Goal: Contribute content: Contribute content

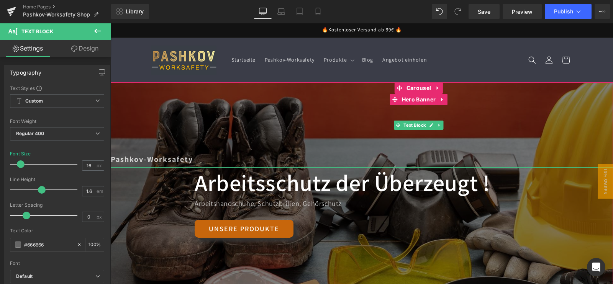
click at [256, 13] on div "Library Desktop Desktop Laptop Tablet Mobile Save Preview Publish Scheduled Upg…" at bounding box center [362, 11] width 502 height 15
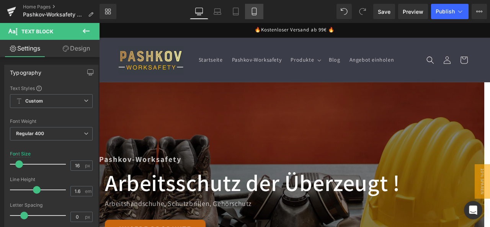
click at [257, 15] on icon at bounding box center [254, 12] width 8 height 8
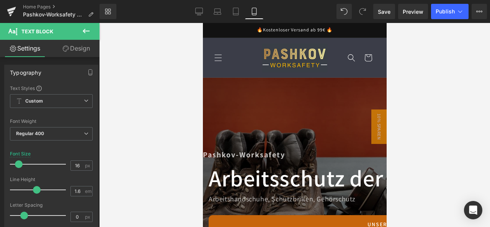
type input "15"
type input "100"
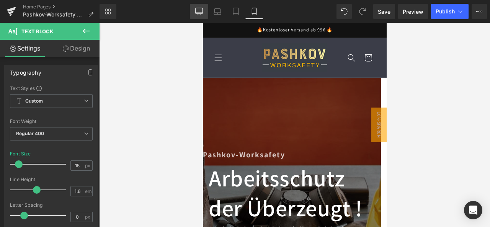
click at [203, 13] on icon at bounding box center [198, 11] width 7 height 6
type input "16"
type input "100"
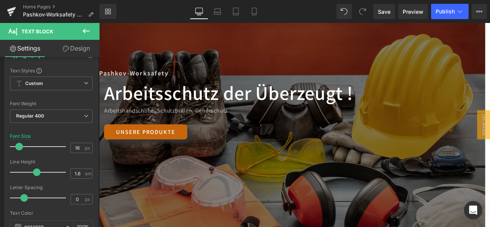
scroll to position [77, 0]
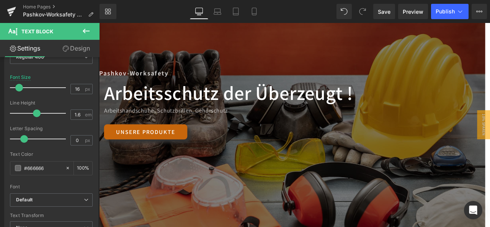
click at [269, 210] on div at bounding box center [330, 144] width 463 height 242
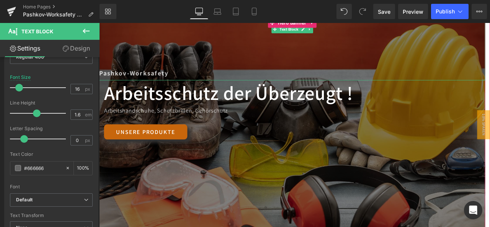
click at [357, 56] on div "Pashkov-Worksafety" at bounding box center [328, 48] width 458 height 85
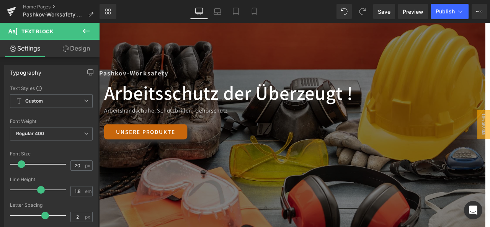
click at [313, 173] on div "Arbeitsschutz der Überzeugt ! Heading Arbeitshandschuhe, Schutzbrillen, Gehörsc…" at bounding box center [328, 155] width 458 height 129
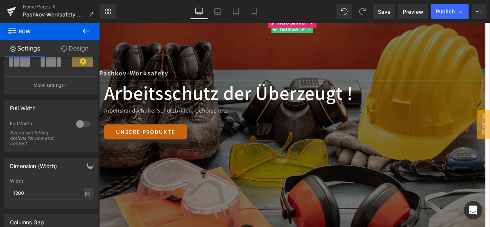
click at [419, 48] on div "Pashkov-Worksafety" at bounding box center [328, 48] width 458 height 85
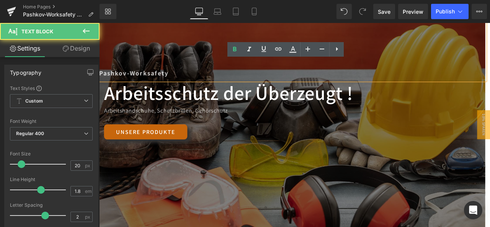
scroll to position [230, 0]
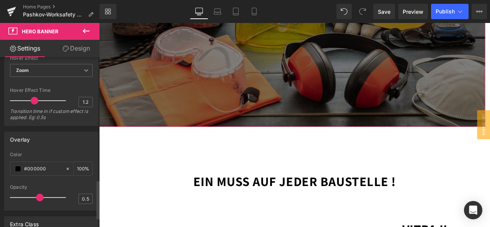
scroll to position [429, 0]
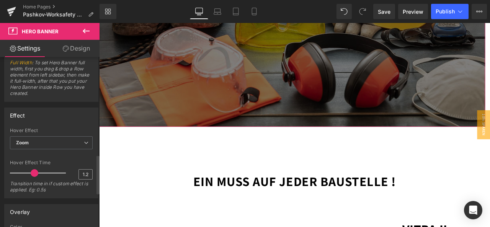
click at [87, 171] on input "1.2" at bounding box center [85, 175] width 13 height 10
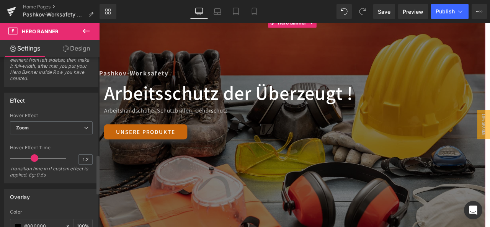
scroll to position [467, 0]
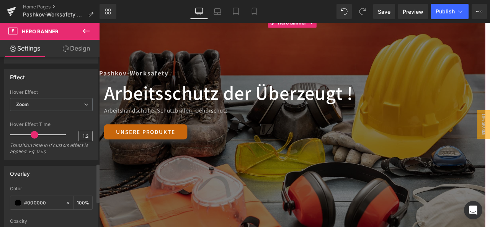
click at [85, 133] on input "1.2" at bounding box center [85, 136] width 13 height 10
type input "3"
drag, startPoint x: 35, startPoint y: 131, endPoint x: 68, endPoint y: 131, distance: 32.6
click at [68, 131] on div "Hover Effect Time 3 Transition time in if custom effect is applied. Eg: 0.5s" at bounding box center [51, 141] width 83 height 38
click at [386, 12] on span "Save" at bounding box center [384, 12] width 13 height 8
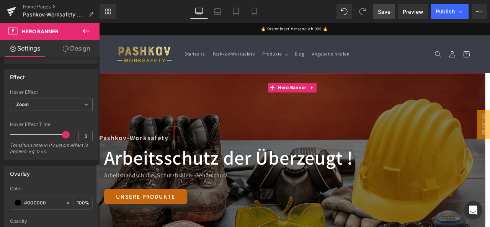
scroll to position [582, 0]
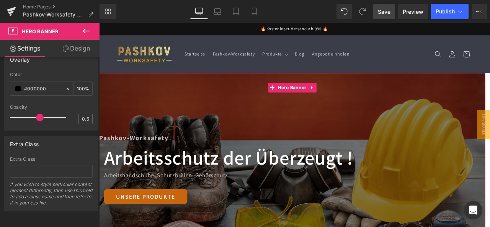
click at [88, 53] on link "Design" at bounding box center [76, 48] width 50 height 17
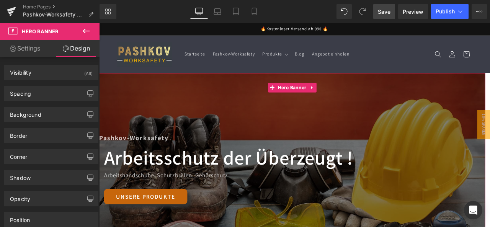
click at [30, 44] on link "Settings" at bounding box center [25, 48] width 50 height 17
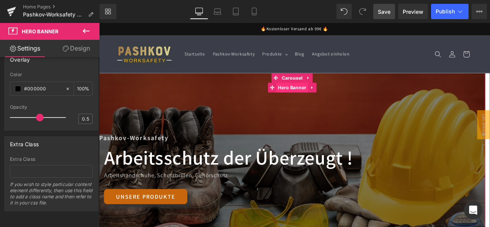
click at [339, 100] on span "Hero Banner" at bounding box center [328, 99] width 38 height 11
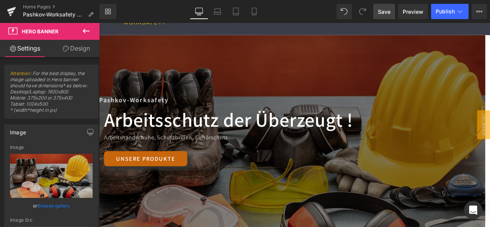
scroll to position [115, 0]
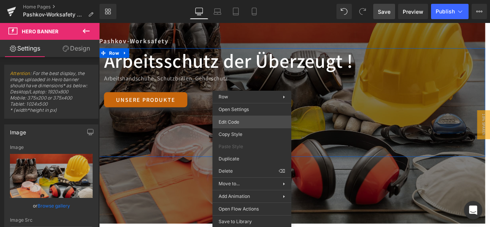
click at [236, 0] on div "Hero Banner You are previewing how the Live Preset 0 will restyle your page. Yo…" at bounding box center [245, 0] width 490 height 0
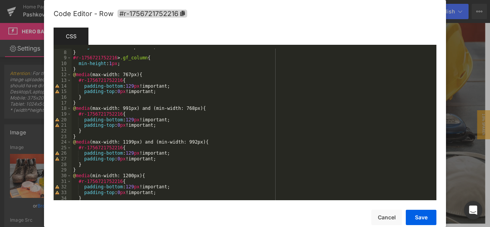
scroll to position [0, 0]
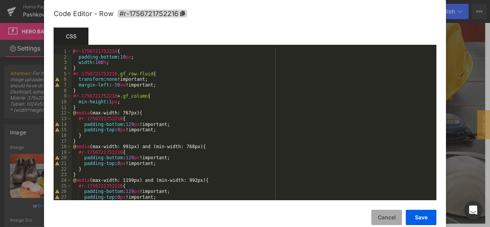
click at [390, 215] on button "Cancel" at bounding box center [386, 217] width 31 height 15
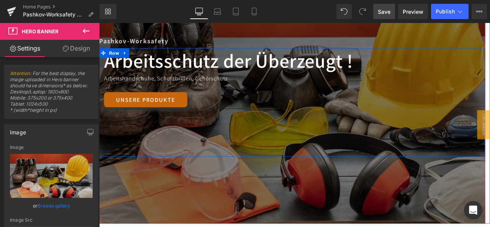
click at [303, 165] on div "Arbeitsschutz der Überzeugt ! Heading Arbeitshandschuhe, Schutzbrillen, Gehörsc…" at bounding box center [328, 117] width 458 height 129
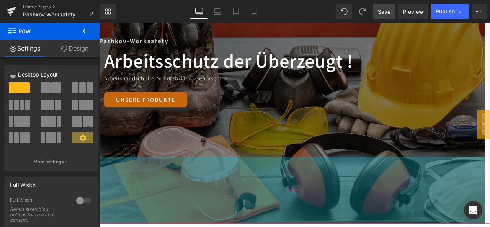
click at [265, 195] on div "207px" at bounding box center [328, 221] width 458 height 79
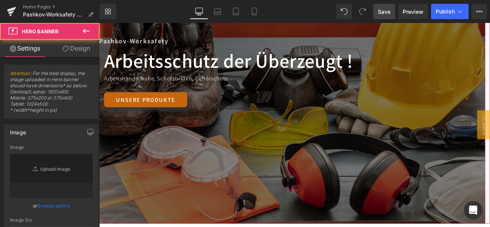
type input "[URL][DOMAIN_NAME]"
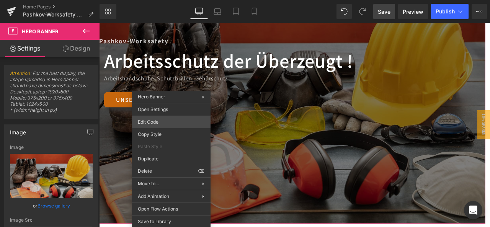
click at [154, 0] on div "Hero Banner You are previewing how the Live Preset 0 will restyle your page. Yo…" at bounding box center [245, 0] width 490 height 0
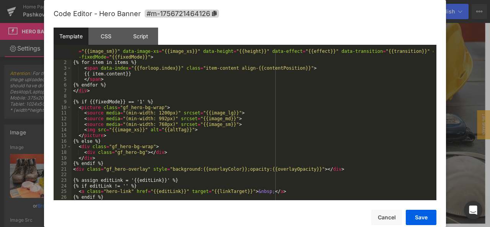
scroll to position [5, 0]
click at [111, 42] on div "CSS" at bounding box center [105, 36] width 35 height 17
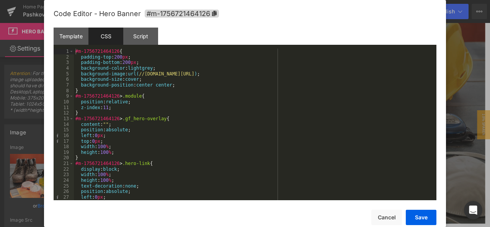
scroll to position [0, 0]
click at [70, 33] on div "Template" at bounding box center [71, 36] width 35 height 17
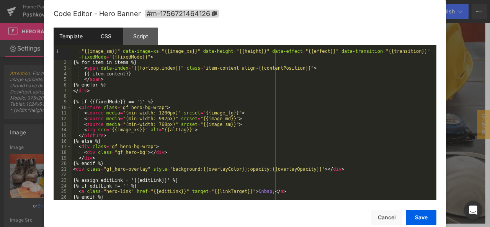
click at [113, 36] on div "CSS" at bounding box center [105, 36] width 35 height 17
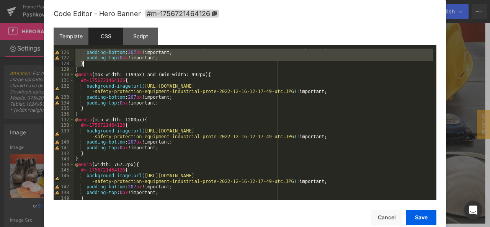
scroll to position [725, 0]
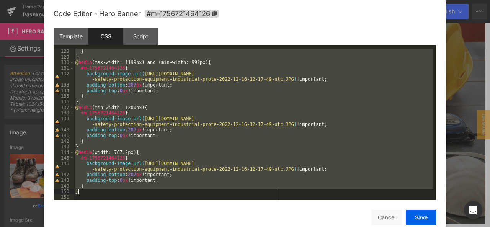
drag, startPoint x: 76, startPoint y: 51, endPoint x: 164, endPoint y: 191, distance: 165.4
click at [164, 191] on div "} } @ media (max-width: 1199px) and (min-width: 992px) { #m-1756721464126 { bac…" at bounding box center [254, 130] width 360 height 163
click at [98, 34] on div "CSS" at bounding box center [105, 36] width 35 height 17
click at [96, 53] on div "} } @ media (max-width: 1199px) and (min-width: 992px) { #m-1756721464126 { bac…" at bounding box center [254, 125] width 360 height 152
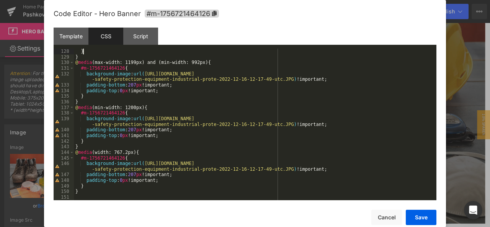
click at [107, 191] on div "} } @ media (max-width: 1199px) and (min-width: 992px) { #m-1756721464126 { bac…" at bounding box center [254, 130] width 360 height 163
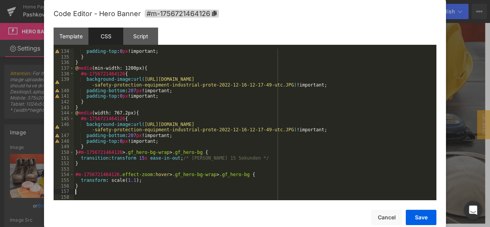
scroll to position [764, 0]
click at [420, 219] on button "Save" at bounding box center [421, 217] width 31 height 15
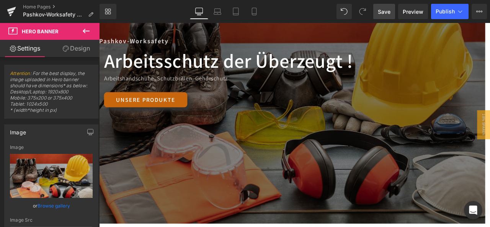
click at [378, 13] on link "Save" at bounding box center [384, 11] width 22 height 15
click at [451, 7] on button "Publish" at bounding box center [450, 11] width 38 height 15
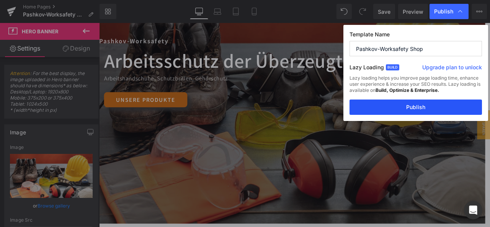
drag, startPoint x: 414, startPoint y: 110, endPoint x: 373, endPoint y: 103, distance: 41.6
click at [414, 110] on button "Publish" at bounding box center [416, 107] width 133 height 15
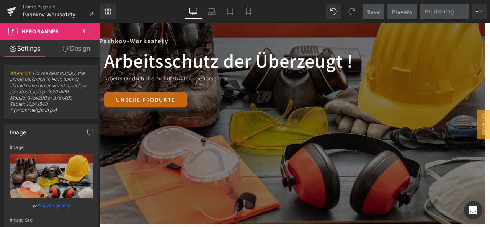
click at [472, 124] on div "Arbeitsschutz der Überzeugt ! Heading Arbeitshandschuhe, Schutzbrillen, Gehörsc…" at bounding box center [328, 92] width 458 height 79
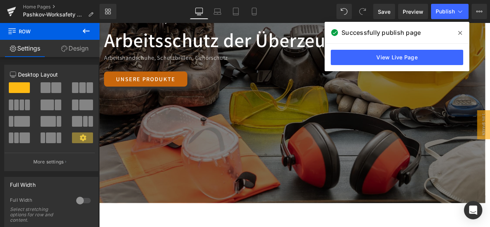
scroll to position [191, 0]
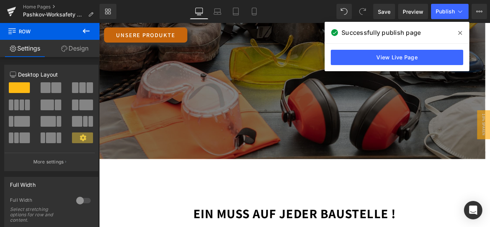
click at [284, 157] on div at bounding box center [328, 37] width 458 height 293
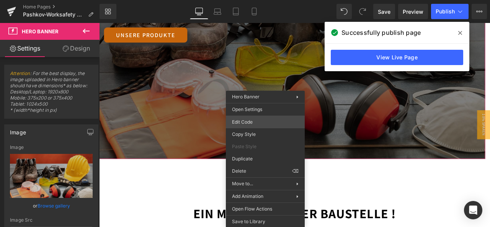
click at [270, 0] on div "Hero Banner You are previewing how the Live Preset 0 will restyle your page. Yo…" at bounding box center [245, 0] width 490 height 0
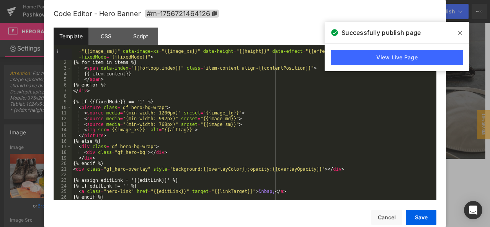
scroll to position [5, 0]
click at [107, 37] on div "CSS" at bounding box center [105, 36] width 35 height 17
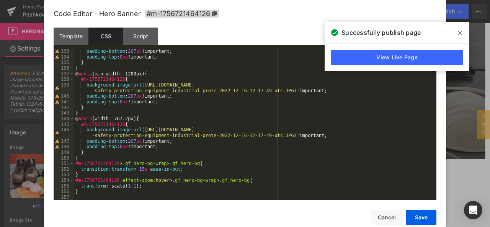
scroll to position [758, 0]
click at [141, 168] on div "padding-bottom : 207 px !important; padding-top : 0 px !important; } } @ media …" at bounding box center [254, 130] width 360 height 163
click at [426, 216] on button "Save" at bounding box center [421, 217] width 31 height 15
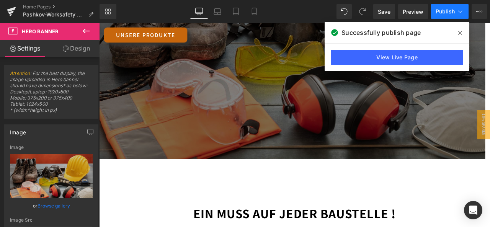
click at [449, 13] on span "Publish" at bounding box center [445, 11] width 19 height 6
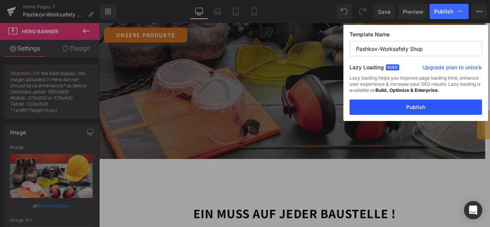
click at [411, 103] on button "Publish" at bounding box center [416, 107] width 133 height 15
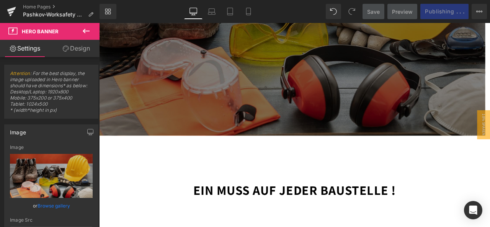
scroll to position [191, 0]
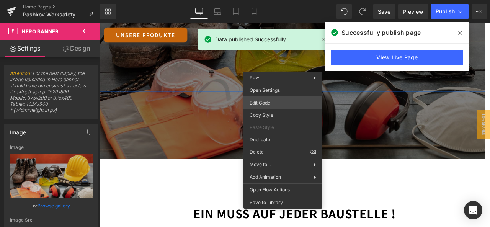
click at [267, 0] on div "Hero Banner You are previewing how the Live Preset 0 will restyle your page. Yo…" at bounding box center [245, 0] width 490 height 0
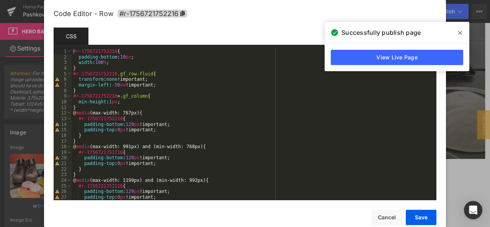
click at [456, 34] on span at bounding box center [460, 33] width 12 height 12
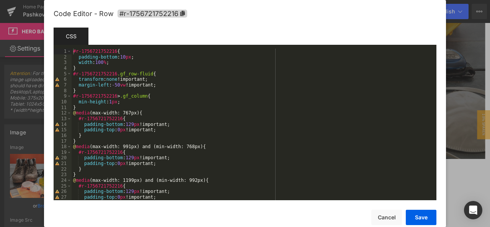
drag, startPoint x: 469, startPoint y: 73, endPoint x: 438, endPoint y: 59, distance: 33.9
click at [469, 73] on div at bounding box center [245, 113] width 490 height 227
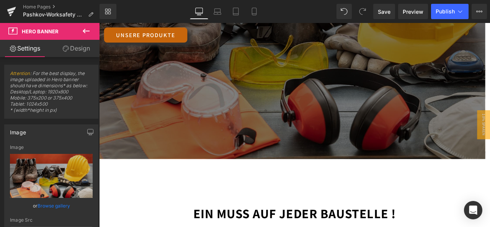
click at [331, 151] on div at bounding box center [328, 37] width 458 height 293
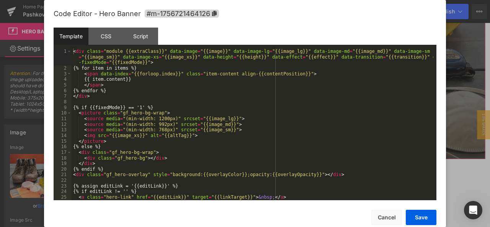
click at [290, 0] on div "Hero Banner You are previewing how the Live Preset 0 will restyle your page. Yo…" at bounding box center [245, 0] width 490 height 0
click at [93, 34] on div "CSS" at bounding box center [105, 36] width 35 height 17
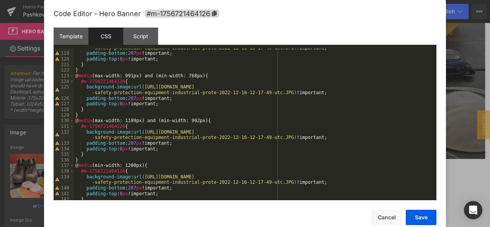
scroll to position [758, 0]
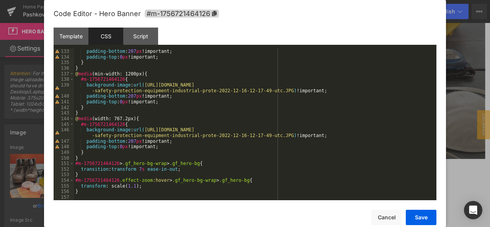
drag, startPoint x: 137, startPoint y: 170, endPoint x: 144, endPoint y: 163, distance: 10.1
click at [137, 170] on div "padding-bottom : 207 px !important; padding-top : 0 px !important; } } @ media …" at bounding box center [254, 130] width 360 height 163
click at [422, 218] on button "Save" at bounding box center [421, 217] width 31 height 15
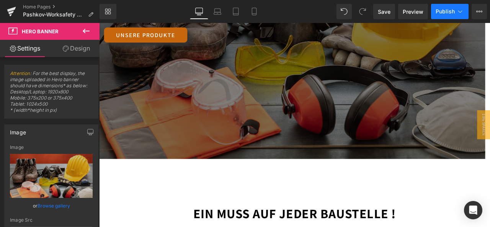
click at [448, 9] on span "Publish" at bounding box center [445, 11] width 19 height 6
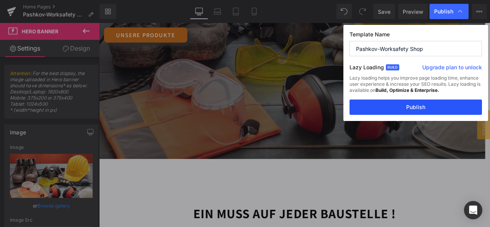
click at [423, 107] on button "Publish" at bounding box center [416, 107] width 133 height 15
